Goal: Task Accomplishment & Management: Manage account settings

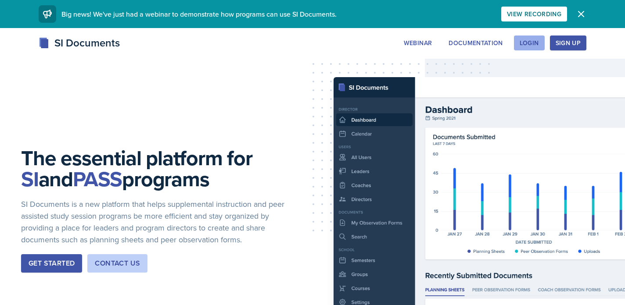
click at [523, 44] on div "Login" at bounding box center [529, 42] width 19 height 7
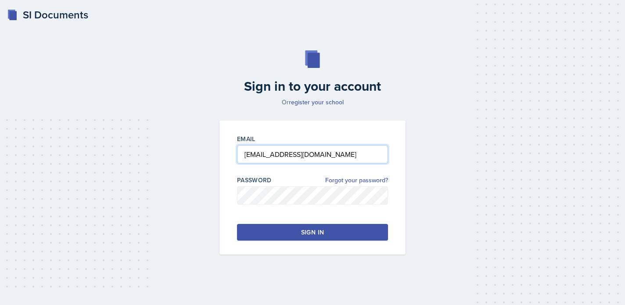
type input "[EMAIL_ADDRESS][DOMAIN_NAME]"
click at [353, 179] on link "Forgot your password?" at bounding box center [356, 180] width 63 height 9
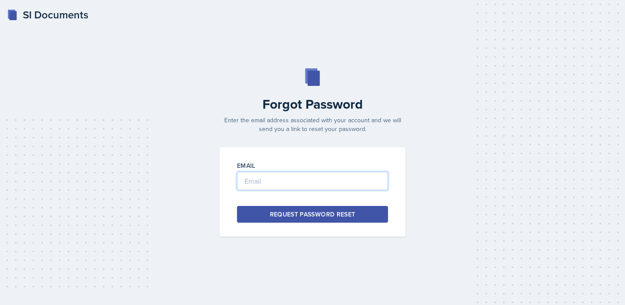
click at [258, 183] on input "email" at bounding box center [312, 181] width 151 height 18
type input "b"
click at [286, 189] on input "[EMAIL_ADDRESS][DOMAIN_NAME]" at bounding box center [312, 181] width 151 height 18
type input "[EMAIL_ADDRESS][DOMAIN_NAME]"
click at [302, 213] on div "Request Password Reset" at bounding box center [313, 214] width 86 height 9
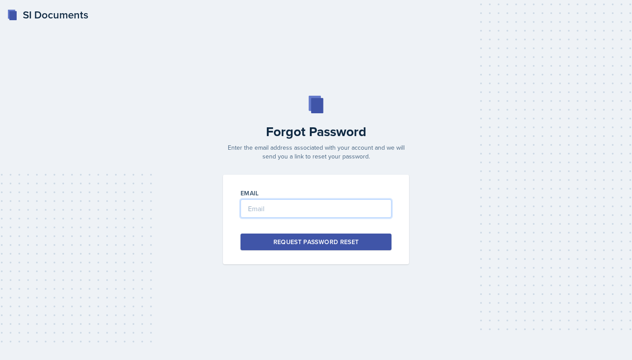
click at [268, 207] on input "email" at bounding box center [315, 208] width 151 height 18
